Goal: Task Accomplishment & Management: Manage account settings

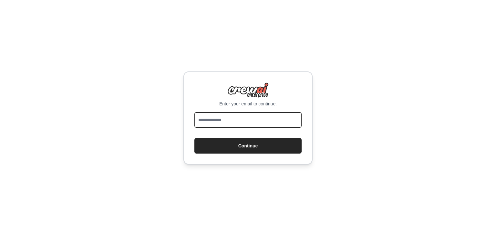
click at [222, 119] on input "email" at bounding box center [248, 120] width 107 height 16
type input "**********"
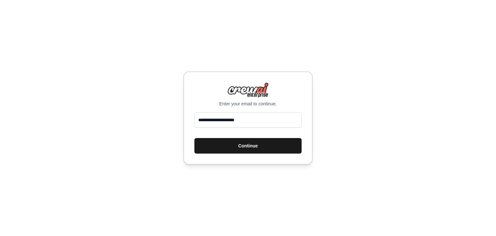
click at [247, 145] on button "Continue" at bounding box center [248, 146] width 107 height 16
click at [261, 145] on button "Continue" at bounding box center [248, 146] width 107 height 16
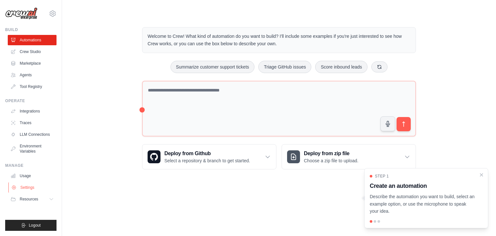
click at [31, 188] on link "Settings" at bounding box center [32, 187] width 49 height 10
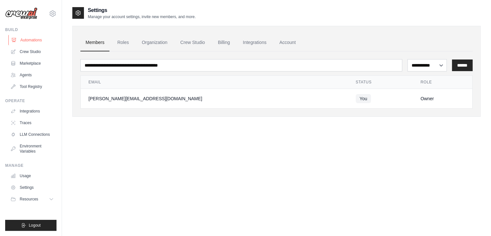
click at [30, 43] on link "Automations" at bounding box center [32, 40] width 49 height 10
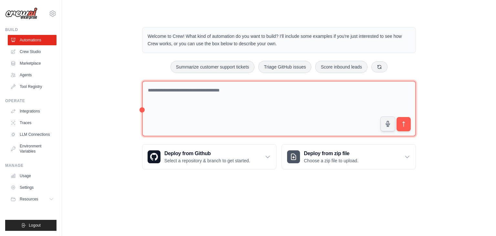
click at [157, 93] on textarea at bounding box center [279, 109] width 274 height 56
type textarea "**********"
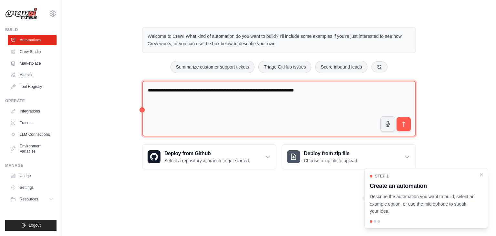
click at [368, 91] on textarea "**********" at bounding box center [279, 109] width 274 height 56
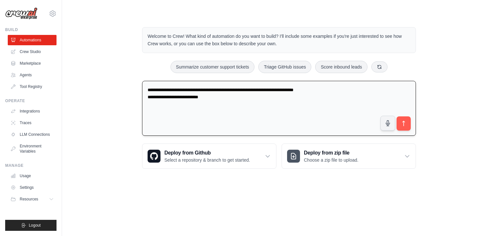
click at [177, 88] on textarea "**********" at bounding box center [279, 108] width 274 height 55
click at [277, 98] on textarea "**********" at bounding box center [279, 108] width 274 height 55
click at [279, 98] on textarea "**********" at bounding box center [279, 108] width 274 height 55
click at [237, 104] on textarea "**********" at bounding box center [279, 108] width 274 height 55
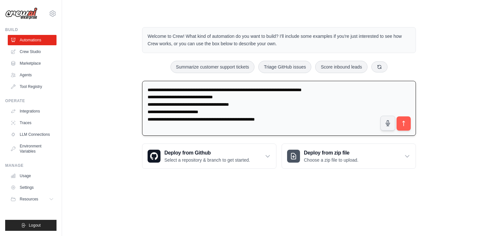
click at [411, 122] on textarea "**********" at bounding box center [279, 108] width 274 height 55
type textarea "**********"
click at [410, 123] on button "submit" at bounding box center [403, 123] width 15 height 15
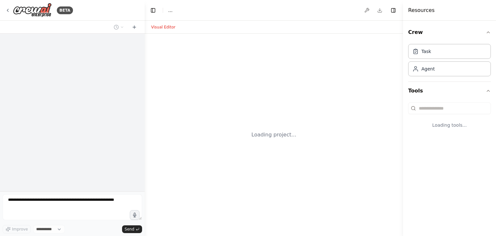
select select "****"
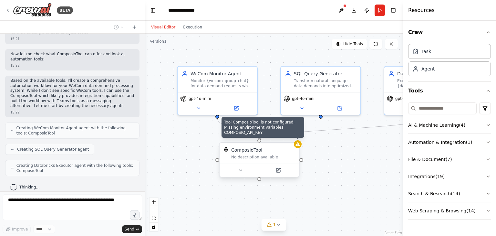
scroll to position [271, 0]
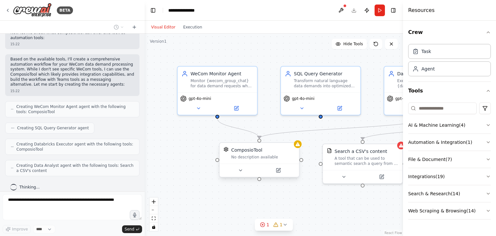
drag, startPoint x: 324, startPoint y: 205, endPoint x: 290, endPoint y: 202, distance: 33.4
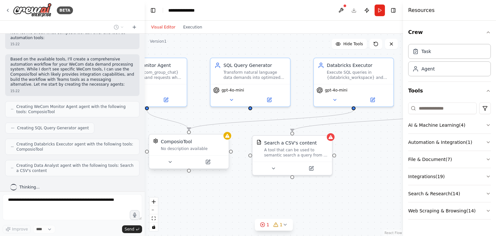
drag, startPoint x: 212, startPoint y: 188, endPoint x: 186, endPoint y: 185, distance: 25.3
drag, startPoint x: 186, startPoint y: 185, endPoint x: 201, endPoint y: 185, distance: 14.5
drag, startPoint x: 201, startPoint y: 185, endPoint x: 304, endPoint y: 190, distance: 103.2
click at [304, 190] on div ".deletable-edge-delete-btn { width: 20px; height: 20px; border: 0px solid #ffff…" at bounding box center [274, 135] width 258 height 202
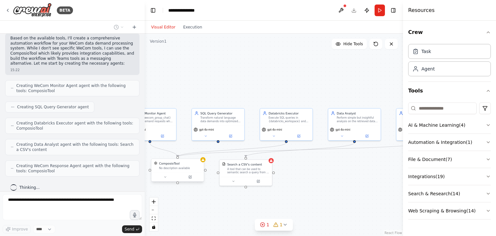
drag, startPoint x: 368, startPoint y: 195, endPoint x: 297, endPoint y: 199, distance: 70.9
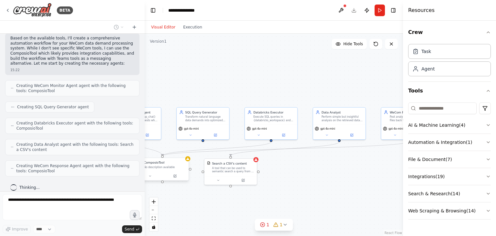
drag, startPoint x: 297, startPoint y: 199, endPoint x: 346, endPoint y: 210, distance: 49.6
click at [346, 210] on div ".deletable-edge-delete-btn { width: 20px; height: 20px; border: 0px solid #ffff…" at bounding box center [274, 135] width 258 height 202
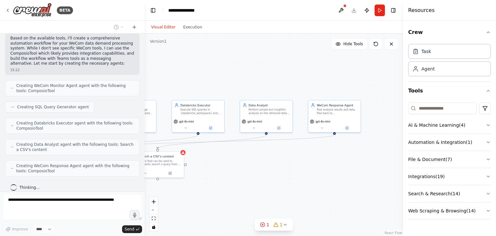
drag, startPoint x: 340, startPoint y: 200, endPoint x: 278, endPoint y: 195, distance: 62.2
drag, startPoint x: 278, startPoint y: 195, endPoint x: 286, endPoint y: 199, distance: 8.5
click at [286, 199] on div ".deletable-edge-delete-btn { width: 20px; height: 20px; border: 0px solid #ffff…" at bounding box center [274, 135] width 258 height 202
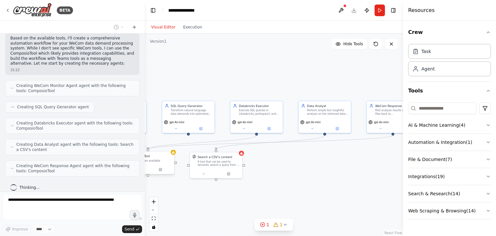
drag, startPoint x: 269, startPoint y: 192, endPoint x: 358, endPoint y: 192, distance: 89.5
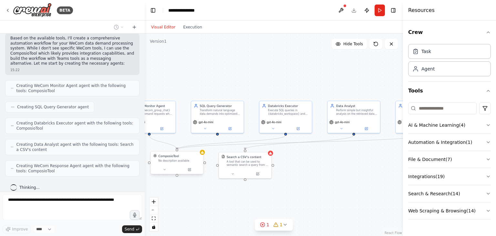
drag, startPoint x: 309, startPoint y: 195, endPoint x: 388, endPoint y: 190, distance: 79.7
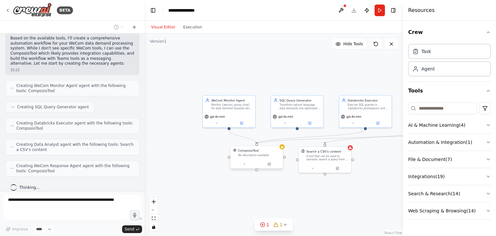
drag, startPoint x: 251, startPoint y: 187, endPoint x: 261, endPoint y: 188, distance: 9.7
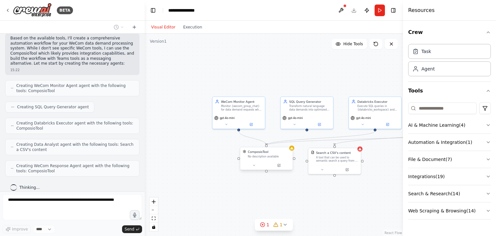
drag, startPoint x: 261, startPoint y: 188, endPoint x: 244, endPoint y: 192, distance: 17.0
click at [244, 192] on div ".deletable-edge-delete-btn { width: 20px; height: 20px; border: 0px solid #ffff…" at bounding box center [274, 135] width 258 height 202
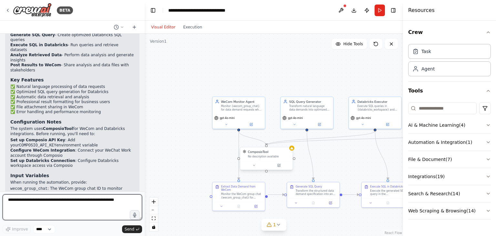
scroll to position [944, 0]
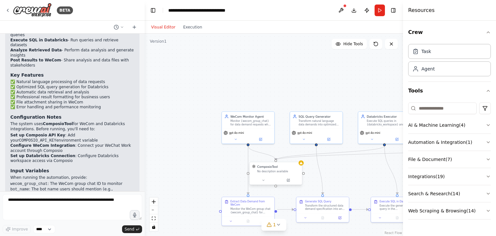
drag, startPoint x: 184, startPoint y: 141, endPoint x: 200, endPoint y: 164, distance: 28.0
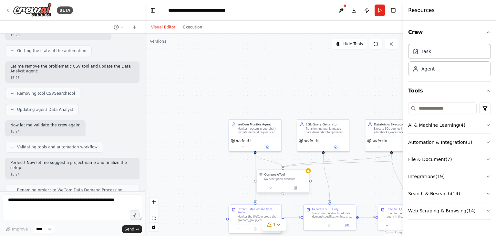
scroll to position [783, 0]
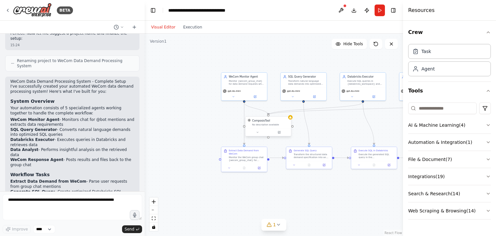
drag, startPoint x: 216, startPoint y: 120, endPoint x: 202, endPoint y: 75, distance: 46.9
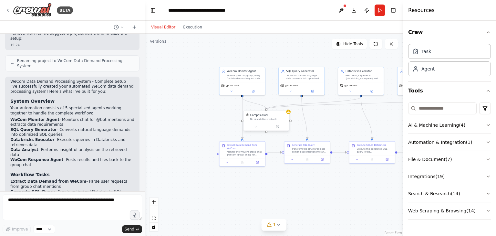
drag, startPoint x: 202, startPoint y: 75, endPoint x: 270, endPoint y: 13, distance: 91.5
click at [270, 13] on header "**********" at bounding box center [274, 10] width 258 height 21
drag, startPoint x: 310, startPoint y: 194, endPoint x: 260, endPoint y: 206, distance: 51.7
click at [258, 206] on div ".deletable-edge-delete-btn { width: 20px; height: 20px; border: 0px solid #ffff…" at bounding box center [274, 135] width 258 height 202
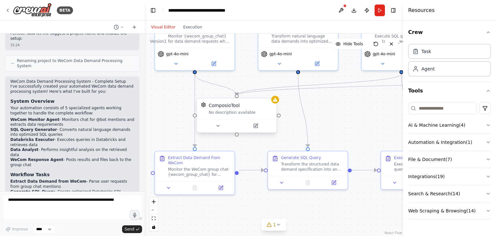
drag, startPoint x: 252, startPoint y: 177, endPoint x: 215, endPoint y: 220, distance: 56.8
drag, startPoint x: 215, startPoint y: 220, endPoint x: 332, endPoint y: 108, distance: 161.8
click at [332, 108] on div ".deletable-edge-delete-btn { width: 20px; height: 20px; border: 0px solid #ffff…" at bounding box center [274, 135] width 258 height 202
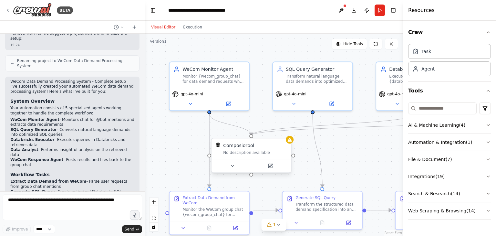
drag, startPoint x: 336, startPoint y: 121, endPoint x: 345, endPoint y: 156, distance: 36.4
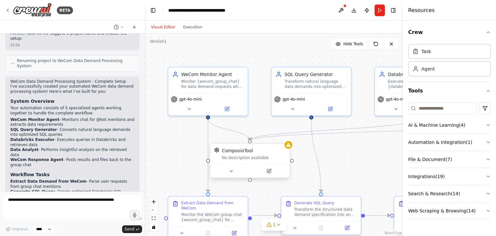
drag, startPoint x: 345, startPoint y: 156, endPoint x: 342, endPoint y: 150, distance: 6.7
drag, startPoint x: 342, startPoint y: 150, endPoint x: 193, endPoint y: 202, distance: 157.9
click at [193, 202] on div "Extract Data Demand from WeCom" at bounding box center [212, 204] width 63 height 10
click at [193, 204] on div "Extract Data Demand from WeCom" at bounding box center [212, 204] width 63 height 10
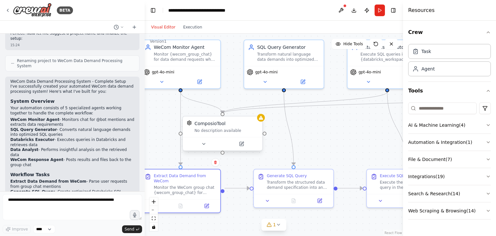
drag, startPoint x: 340, startPoint y: 163, endPoint x: 299, endPoint y: 118, distance: 61.3
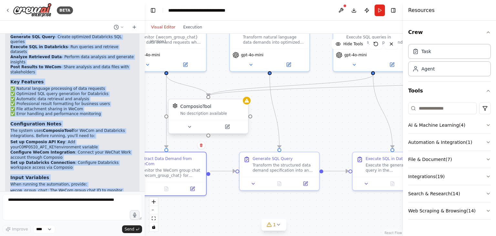
scroll to position [944, 0]
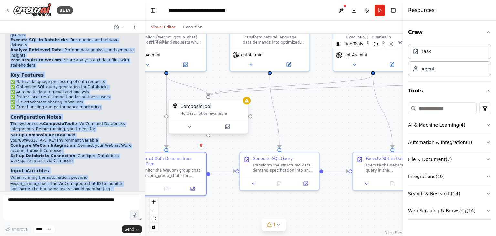
drag, startPoint x: 8, startPoint y: 121, endPoint x: 100, endPoint y: 168, distance: 103.7
click at [111, 178] on div "WeCom Data Demand Processing System - Complete Setup I've successfully created …" at bounding box center [72, 75] width 134 height 321
copy div "WeCom Data Demand Processing System - Complete Setup I've successfully created …"
click at [114, 187] on li "bot_name : The bot name users should mention (e.g., "DataBot")" at bounding box center [72, 192] width 124 height 10
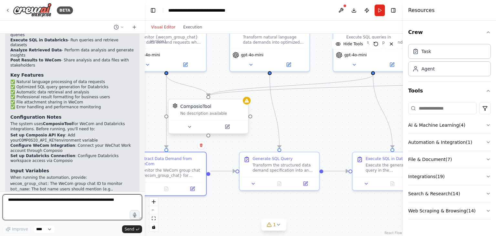
click at [56, 207] on textarea at bounding box center [73, 207] width 140 height 26
type textarea "*"
type textarea "**********"
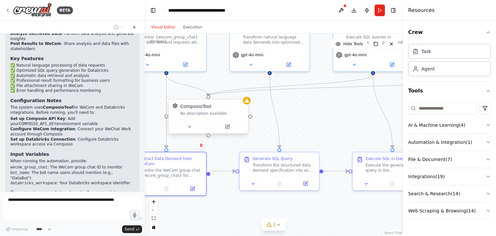
scroll to position [983, 0]
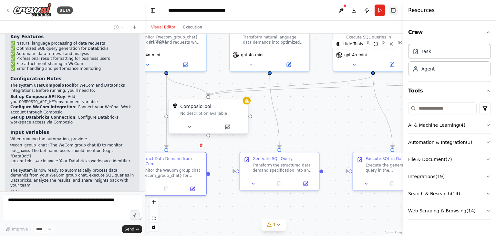
click at [391, 10] on button "Toggle Right Sidebar" at bounding box center [393, 10] width 9 height 9
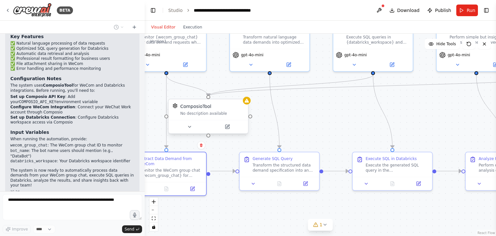
click at [423, 11] on button "Download" at bounding box center [405, 11] width 36 height 12
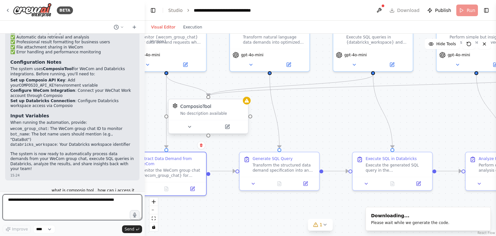
scroll to position [1004, 0]
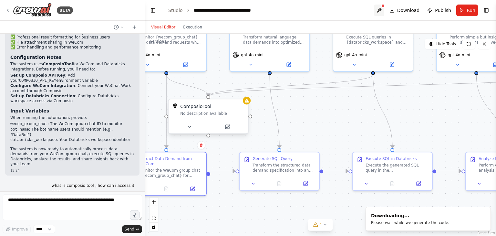
click at [380, 8] on button at bounding box center [379, 11] width 10 height 12
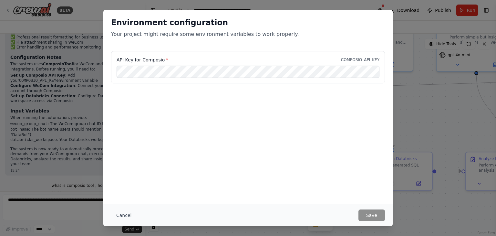
click at [439, 79] on div "Environment configuration Your project might require some environment variables…" at bounding box center [248, 118] width 496 height 236
click at [130, 214] on button "Cancel" at bounding box center [124, 215] width 26 height 12
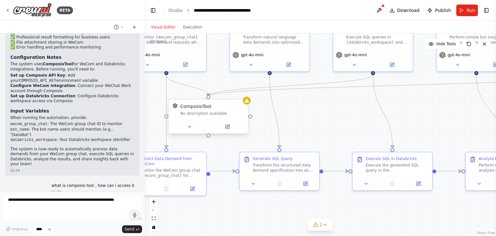
click at [45, 216] on p "Let me explain what ComposioTool is and help you understand how to access it." at bounding box center [72, 221] width 124 height 10
click at [14, 206] on button "▶ Thought process" at bounding box center [29, 208] width 38 height 5
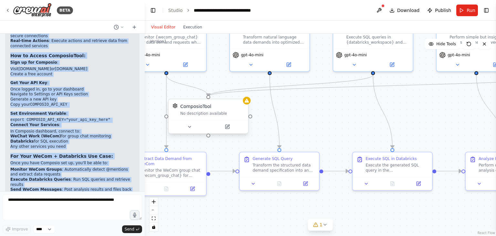
scroll to position [1363, 0]
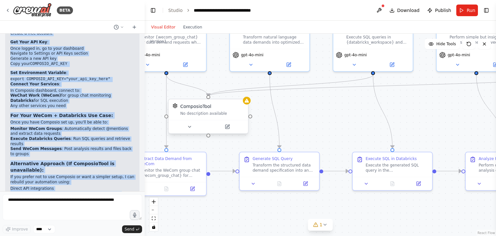
drag, startPoint x: 8, startPoint y: 157, endPoint x: 81, endPoint y: 175, distance: 74.8
click at [81, 175] on div "What is ComposioTool? Composio is a comprehensive integration platform that con…" at bounding box center [72, 79] width 134 height 332
copy div "What is ComposioTool? Composio is a comprehensive integration platform that con…"
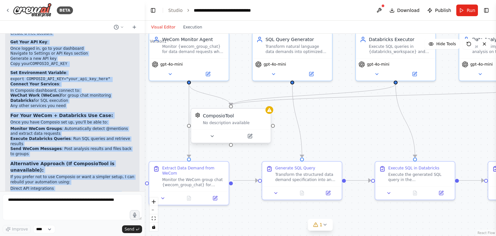
drag, startPoint x: 218, startPoint y: 82, endPoint x: 257, endPoint y: 101, distance: 43.1
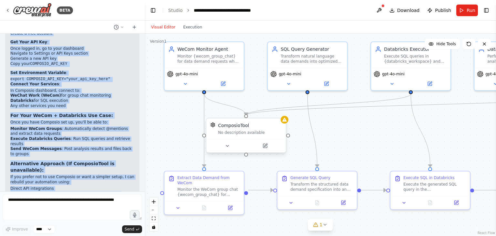
drag, startPoint x: 257, startPoint y: 101, endPoint x: 249, endPoint y: 99, distance: 8.0
click at [249, 99] on div ".deletable-edge-delete-btn { width: 20px; height: 20px; border: 0px solid #ffff…" at bounding box center [321, 135] width 352 height 202
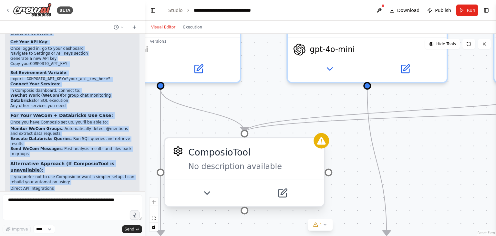
click at [237, 98] on div ".deletable-edge-delete-btn { width: 20px; height: 20px; border: 0px solid #ffff…" at bounding box center [321, 135] width 352 height 202
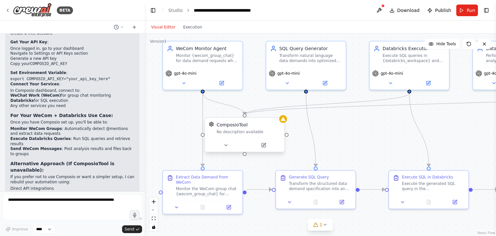
drag, startPoint x: 250, startPoint y: 96, endPoint x: 237, endPoint y: 94, distance: 14.1
click at [237, 94] on div ".deletable-edge-delete-btn { width: 20px; height: 20px; border: 0px solid #ffff…" at bounding box center [321, 135] width 352 height 202
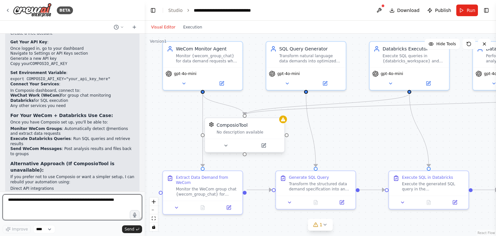
click at [58, 203] on textarea at bounding box center [73, 207] width 140 height 26
type textarea "**********"
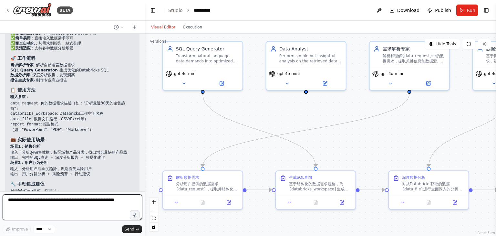
scroll to position [2023, 0]
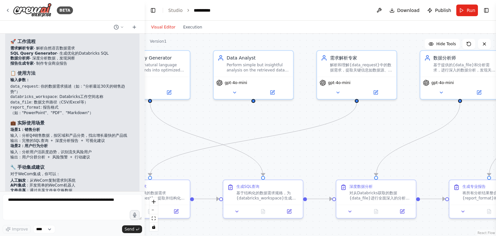
drag, startPoint x: 232, startPoint y: 104, endPoint x: 165, endPoint y: 83, distance: 69.4
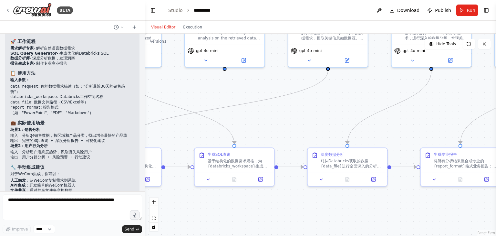
drag, startPoint x: 165, startPoint y: 83, endPoint x: 274, endPoint y: 113, distance: 112.6
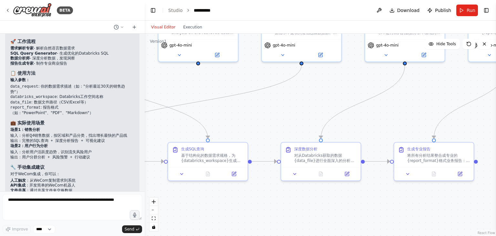
drag, startPoint x: 274, startPoint y: 113, endPoint x: 246, endPoint y: 105, distance: 28.8
click at [246, 105] on div ".deletable-edge-delete-btn { width: 20px; height: 20px; border: 0px solid #ffff…" at bounding box center [321, 135] width 352 height 202
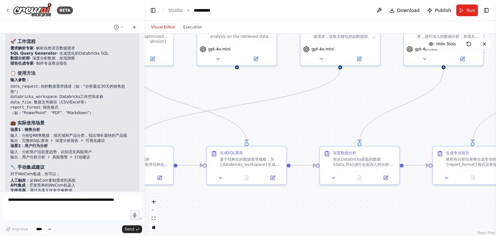
drag, startPoint x: 246, startPoint y: 109, endPoint x: 323, endPoint y: 111, distance: 77.6
click at [324, 111] on div ".deletable-edge-delete-btn { width: 20px; height: 20px; border: 0px solid #ffff…" at bounding box center [321, 135] width 352 height 202
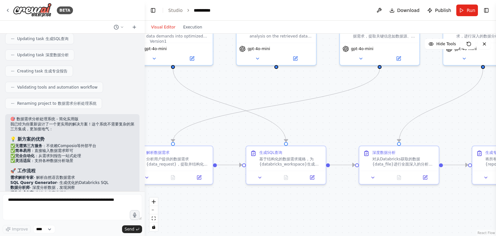
scroll to position [1926, 0]
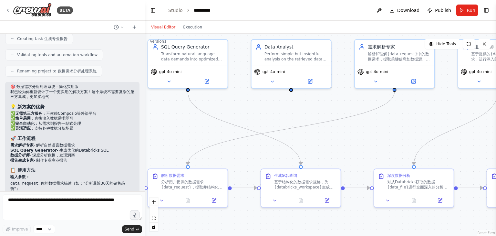
drag, startPoint x: 165, startPoint y: 124, endPoint x: 180, endPoint y: 147, distance: 27.3
click at [180, 147] on div ".deletable-edge-delete-btn { width: 20px; height: 20px; border: 0px solid #ffff…" at bounding box center [321, 135] width 352 height 202
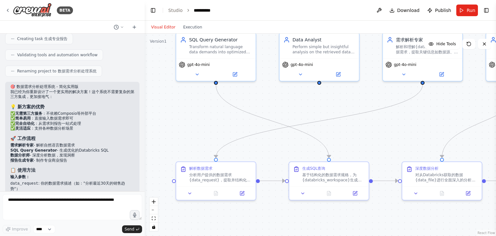
drag, startPoint x: 296, startPoint y: 138, endPoint x: 324, endPoint y: 131, distance: 29.0
click at [324, 131] on div ".deletable-edge-delete-btn { width: 20px; height: 20px; border: 0px solid #ffff…" at bounding box center [321, 135] width 352 height 202
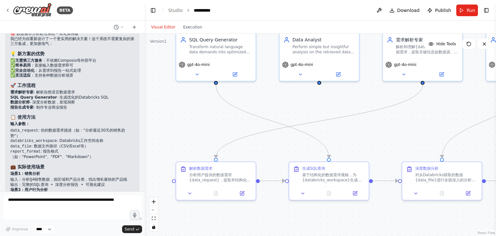
scroll to position [1990, 0]
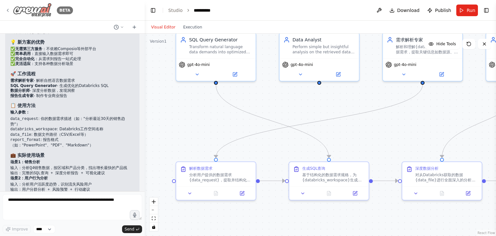
click at [33, 14] on img at bounding box center [32, 10] width 39 height 15
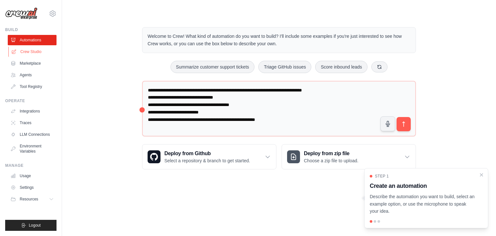
click at [38, 56] on link "Crew Studio" at bounding box center [32, 52] width 49 height 10
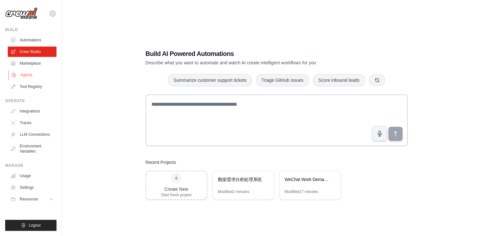
click at [32, 72] on link "Agents" at bounding box center [32, 75] width 49 height 10
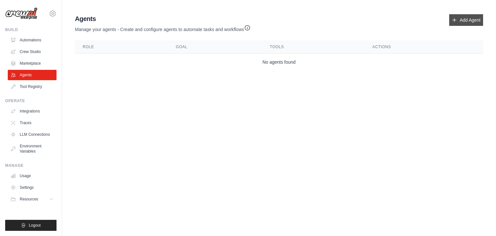
click at [476, 24] on link "Add Agent" at bounding box center [466, 20] width 34 height 12
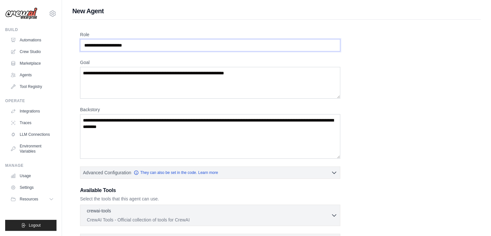
click at [163, 49] on input "Role" at bounding box center [210, 45] width 260 height 12
drag, startPoint x: 119, startPoint y: 46, endPoint x: 84, endPoint y: 46, distance: 34.9
click at [84, 46] on input "Role" at bounding box center [210, 45] width 260 height 12
click at [119, 44] on input "Role" at bounding box center [210, 45] width 260 height 12
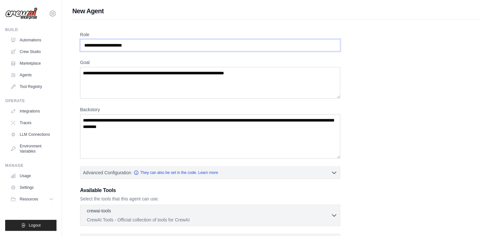
click at [119, 45] on input "Role" at bounding box center [210, 45] width 260 height 12
click at [190, 50] on input "Role" at bounding box center [210, 45] width 260 height 12
type input "*"
type input "**********"
drag, startPoint x: 275, startPoint y: 75, endPoint x: 182, endPoint y: 70, distance: 93.2
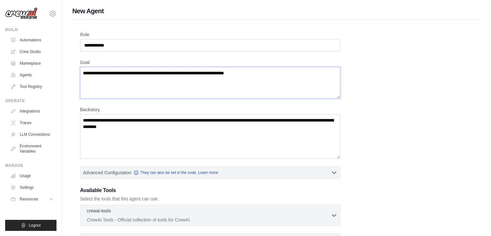
click at [58, 68] on div "[PERSON_NAME][EMAIL_ADDRESS][DOMAIN_NAME] Settings Build Automations Crew Studio" at bounding box center [245, 159] width 491 height 318
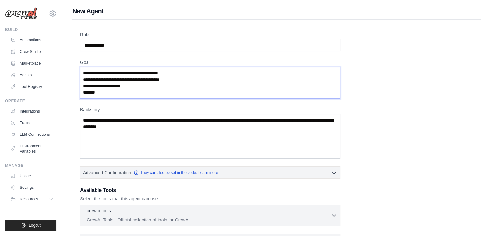
type textarea "**********"
drag, startPoint x: 115, startPoint y: 44, endPoint x: 95, endPoint y: 44, distance: 20.0
click at [95, 44] on input "**********" at bounding box center [210, 45] width 260 height 12
type input "**********"
click at [123, 92] on textarea "**********" at bounding box center [210, 83] width 260 height 32
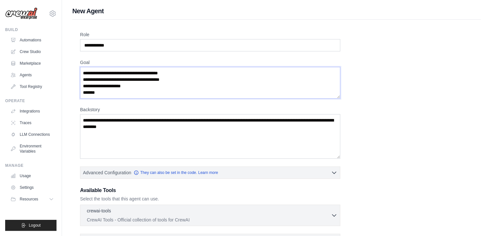
drag, startPoint x: 120, startPoint y: 92, endPoint x: 77, endPoint y: 92, distance: 43.0
click at [77, 92] on div "**********" at bounding box center [276, 165] width 409 height 291
type textarea "**********"
click at [181, 126] on textarea "Backstory" at bounding box center [210, 136] width 260 height 45
click at [246, 155] on textarea "Backstory" at bounding box center [210, 136] width 260 height 45
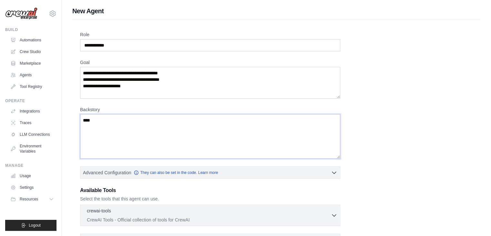
type textarea "****"
click at [291, 87] on textarea "**********" at bounding box center [210, 83] width 260 height 32
click at [272, 149] on textarea "****" at bounding box center [210, 136] width 260 height 45
